Goal: Task Accomplishment & Management: Use online tool/utility

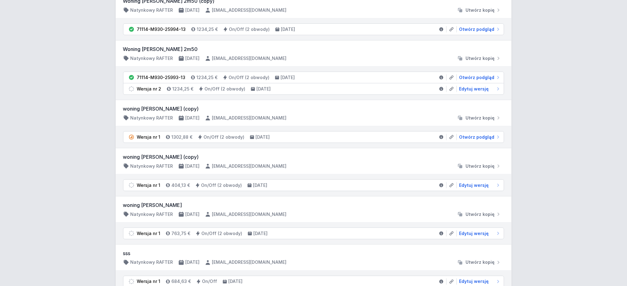
scroll to position [165, 0]
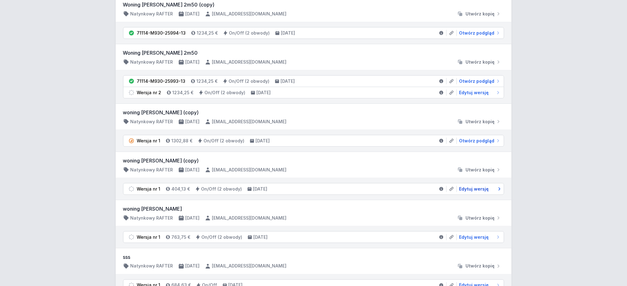
click at [468, 190] on span "Edytuj wersję" at bounding box center [474, 189] width 30 height 6
select select "M"
select select "3000"
select select "true"
select select "2"
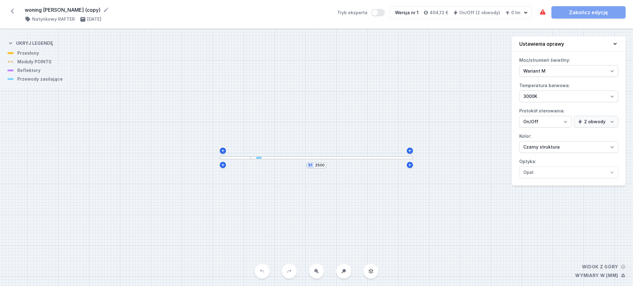
click at [363, 158] on div at bounding box center [332, 157] width 162 height 3
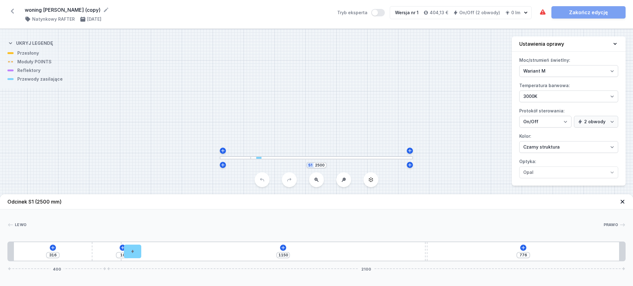
click at [397, 107] on div "S1 2500" at bounding box center [316, 157] width 633 height 257
click at [284, 215] on div "316 10 1150 776 400 2100" at bounding box center [316, 252] width 618 height 20
click at [284, 215] on icon at bounding box center [283, 247] width 5 height 5
drag, startPoint x: 413, startPoint y: 65, endPoint x: 396, endPoint y: 83, distance: 25.0
click at [413, 65] on div "S1 2500" at bounding box center [316, 157] width 633 height 257
